Goal: Check status: Check status

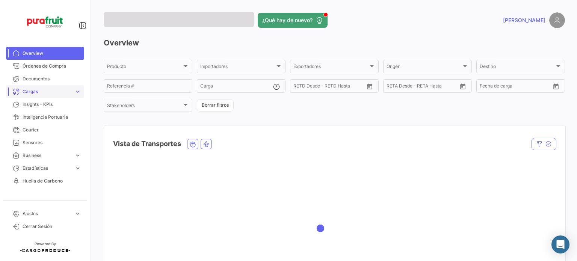
click at [41, 93] on span "Cargas" at bounding box center [47, 91] width 49 height 7
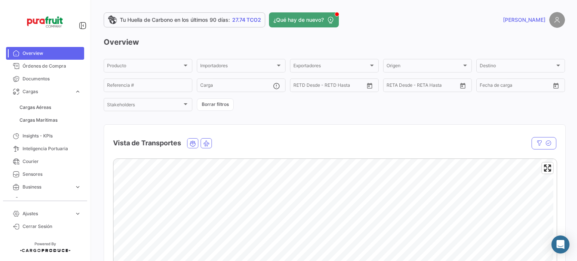
click at [38, 126] on span "Cargas Marítimas" at bounding box center [51, 120] width 68 height 13
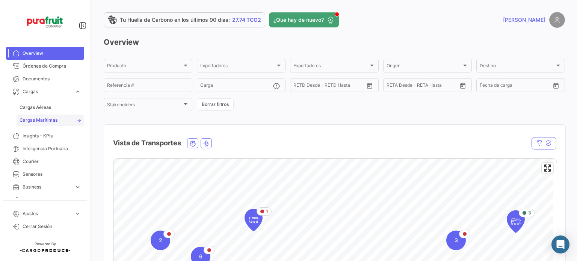
click at [36, 123] on span "Cargas Marítimas" at bounding box center [39, 120] width 38 height 7
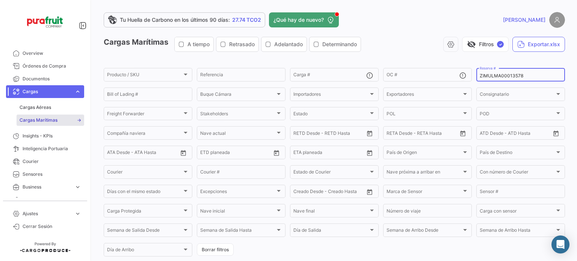
click at [491, 77] on input "ZIMULMA00013578" at bounding box center [521, 75] width 82 height 5
paste input "EBKG1426146"
type input "EBKG14261468"
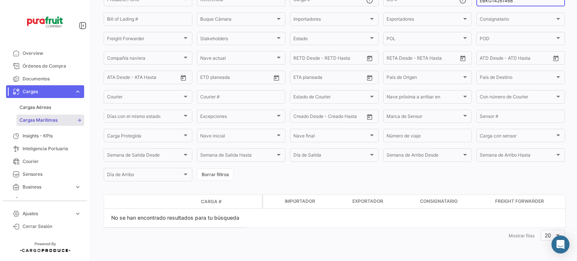
scroll to position [76, 0]
